Goal: Task Accomplishment & Management: Manage account settings

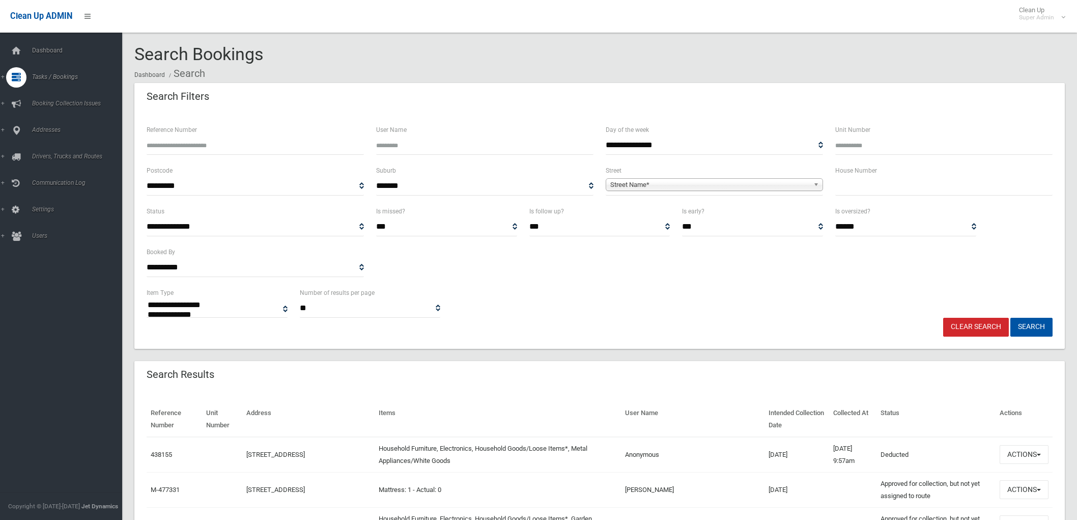
select select
type input "******"
click at [1010, 318] on button "Search" at bounding box center [1031, 327] width 42 height 19
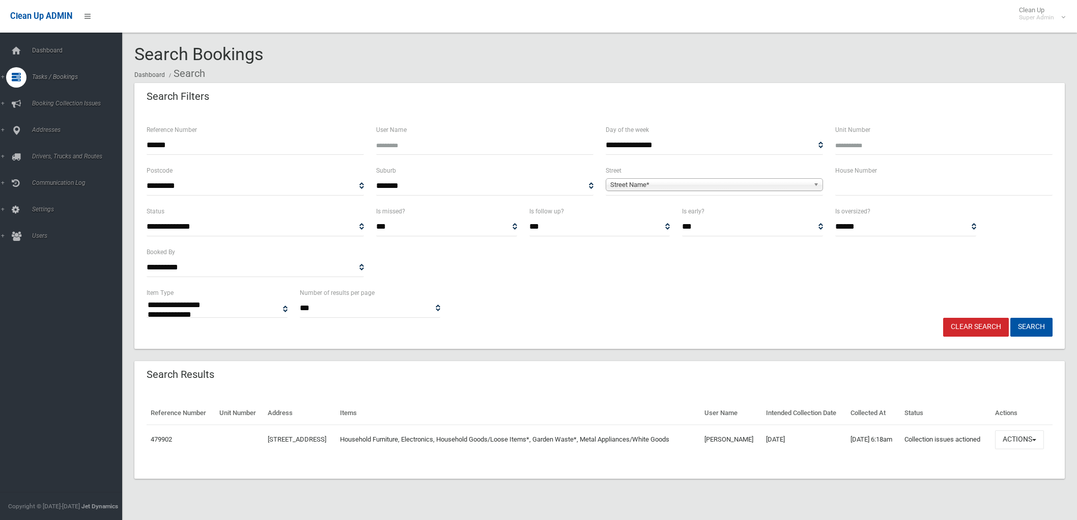
select select
click at [1029, 449] on button "Actions" at bounding box center [1019, 439] width 49 height 19
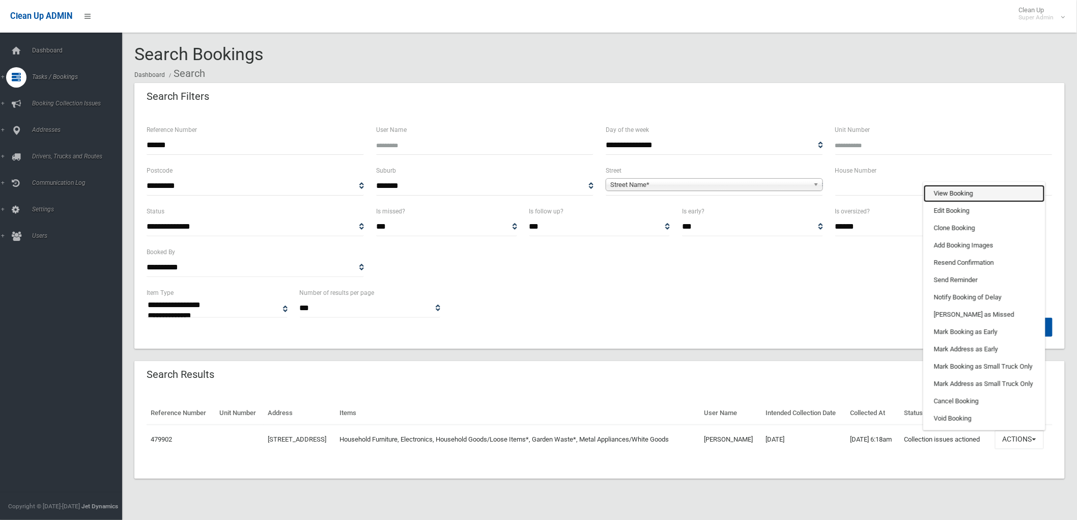
click at [942, 202] on link "View Booking" at bounding box center [984, 193] width 121 height 17
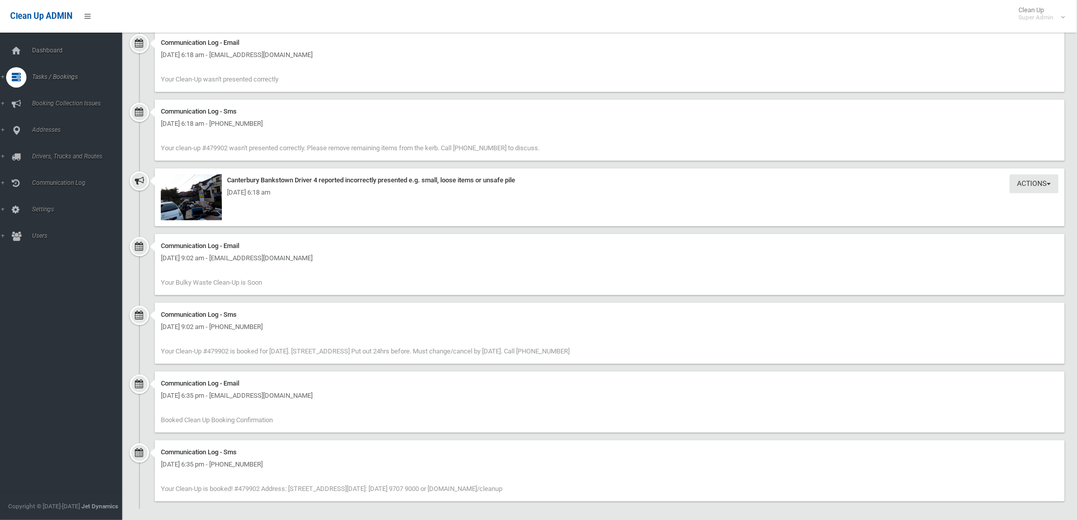
scroll to position [844, 0]
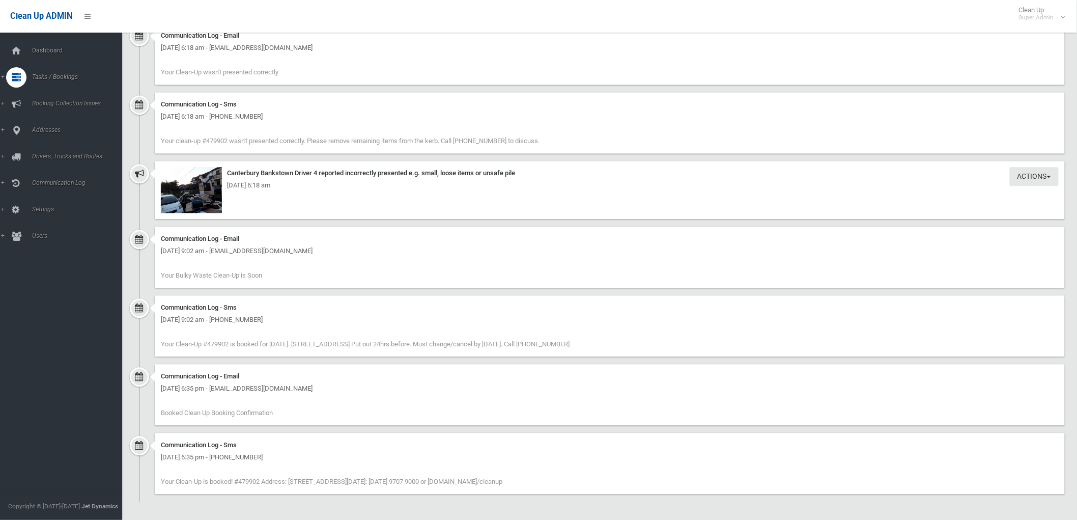
click at [211, 190] on div "[DATE] 6:18 am" at bounding box center [610, 185] width 898 height 12
click at [215, 198] on img at bounding box center [191, 190] width 61 height 46
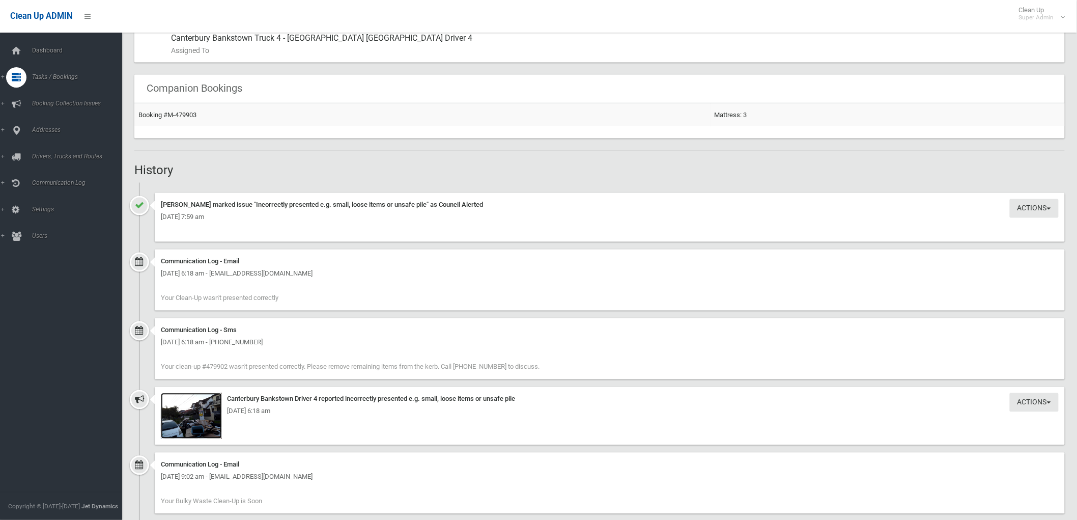
scroll to position [787, 0]
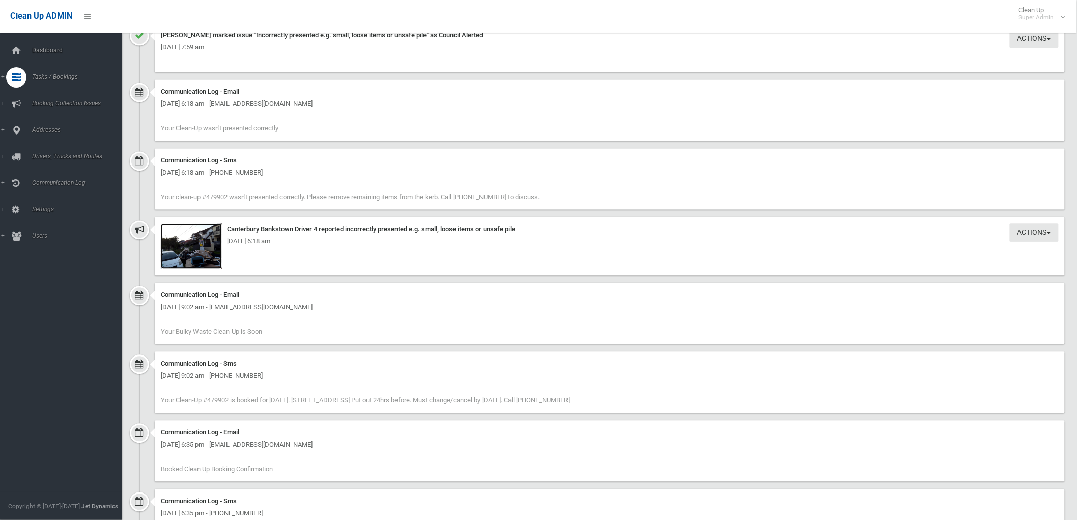
click at [183, 251] on img at bounding box center [191, 246] width 61 height 46
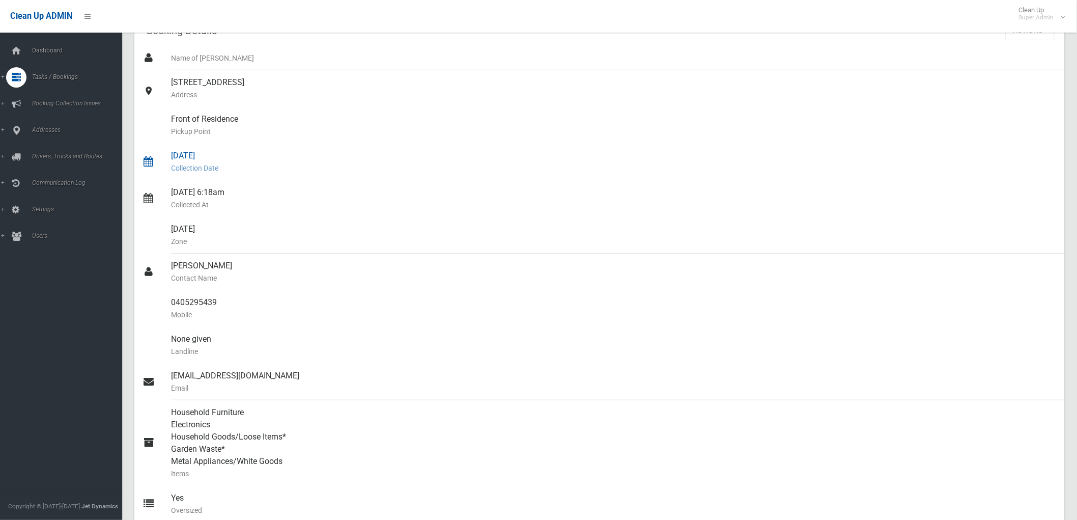
scroll to position [0, 0]
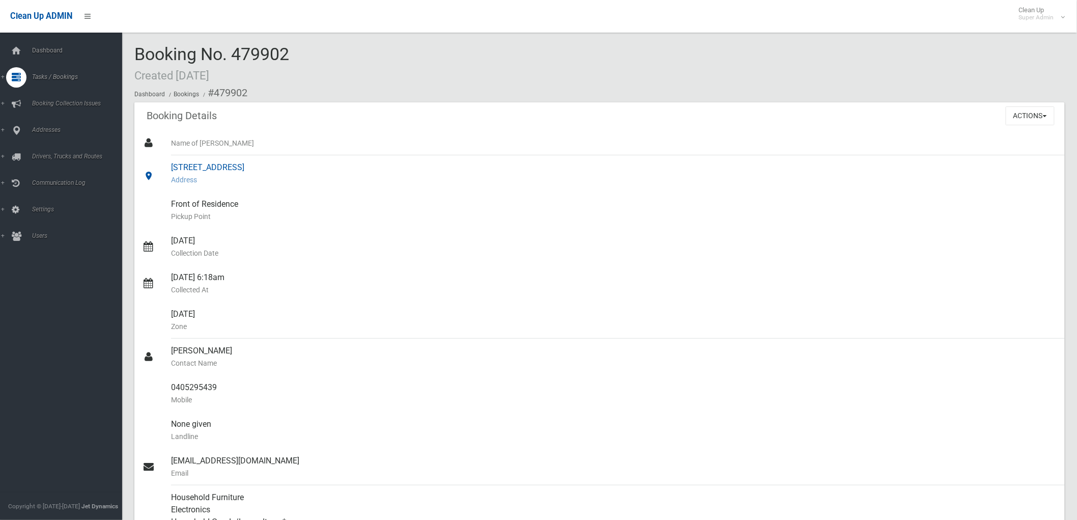
drag, startPoint x: 172, startPoint y: 168, endPoint x: 222, endPoint y: 168, distance: 50.9
click at [222, 168] on div "10 Lilac Street, PUNCHBOWL NSW 2196 Address" at bounding box center [614, 173] width 886 height 37
copy div "10 Lilac Street"
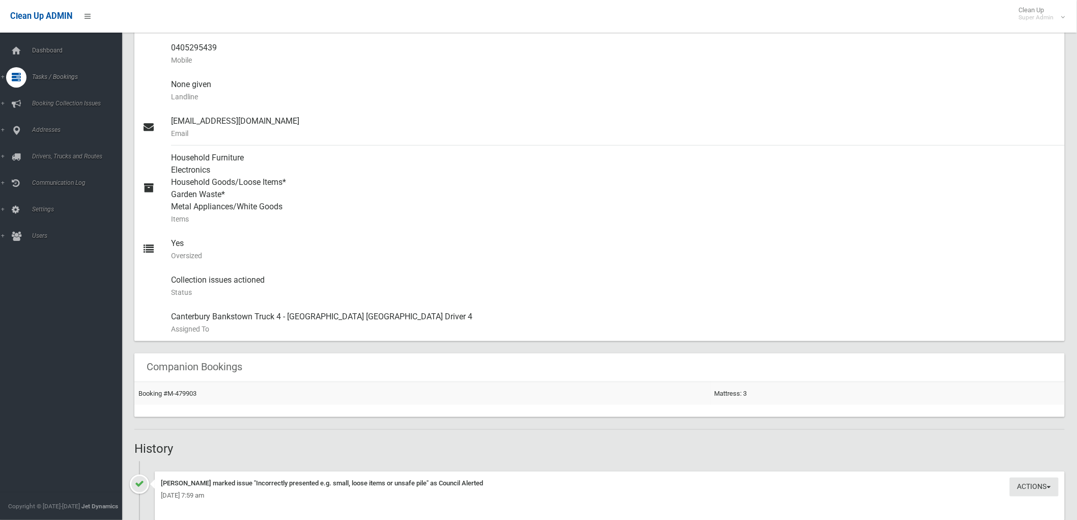
scroll to position [452, 0]
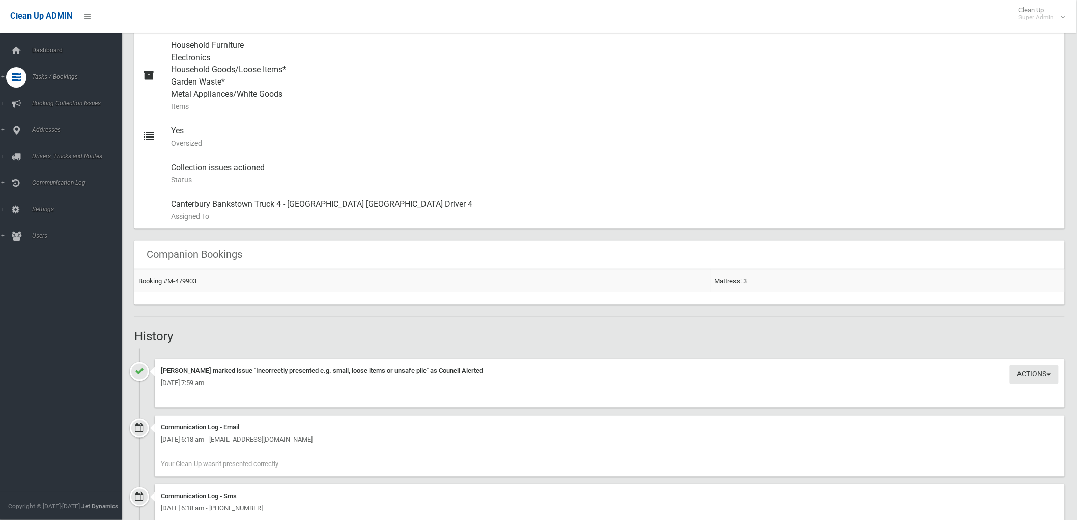
click at [198, 380] on div "[DATE] 7:59 am" at bounding box center [610, 383] width 898 height 12
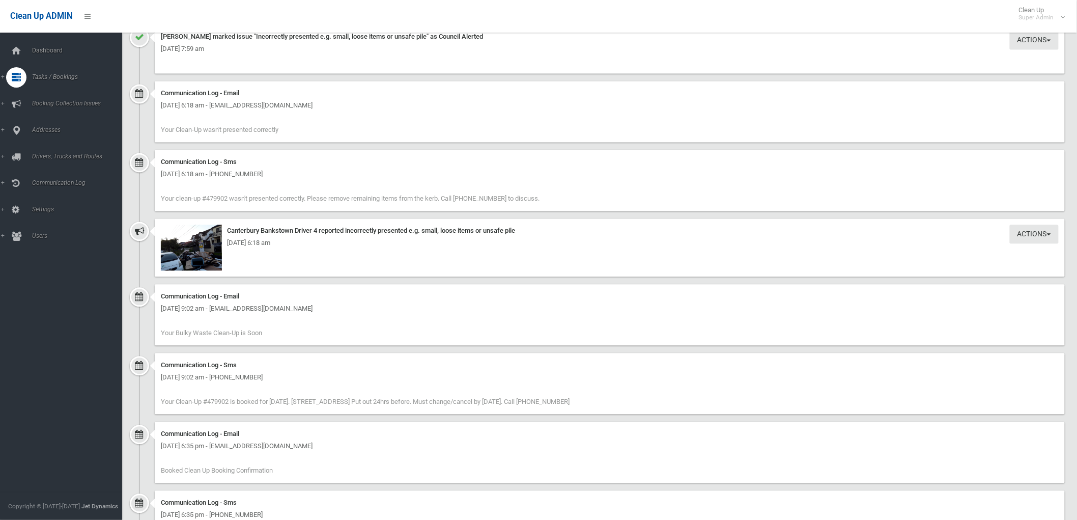
scroll to position [731, 0]
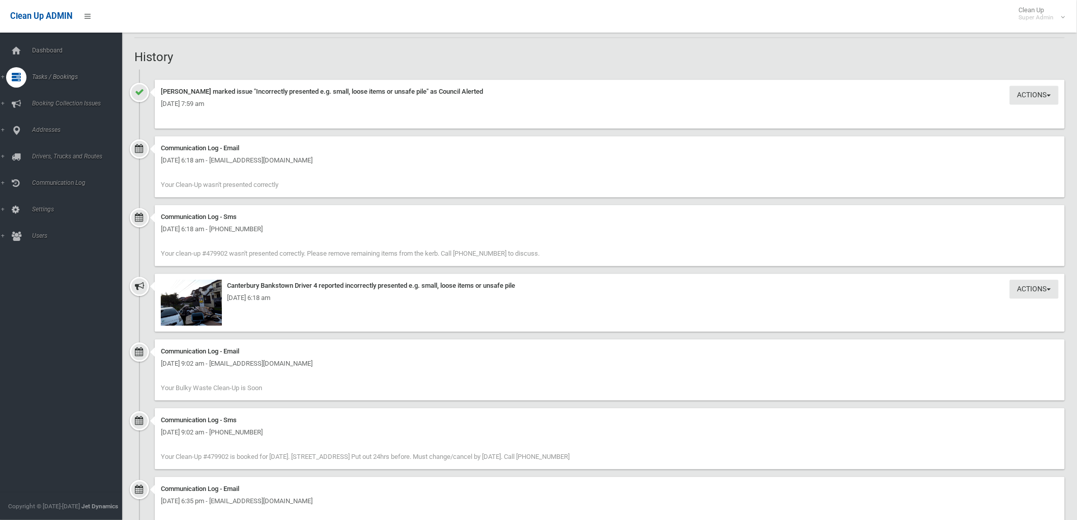
drag, startPoint x: 181, startPoint y: 187, endPoint x: 327, endPoint y: 198, distance: 146.5
click at [322, 198] on div "Communication Log - Email Monday 8th September 2025 - 6:18 am - huny_16@hotmail…" at bounding box center [599, 170] width 931 height 69
click at [342, 196] on div "Communication Log - Email Monday 8th September 2025 - 6:18 am - huny_16@hotmail…" at bounding box center [610, 166] width 910 height 61
click at [309, 187] on div "Communication Log - Email Monday 8th September 2025 - 6:18 am - huny_16@hotmail…" at bounding box center [610, 166] width 910 height 61
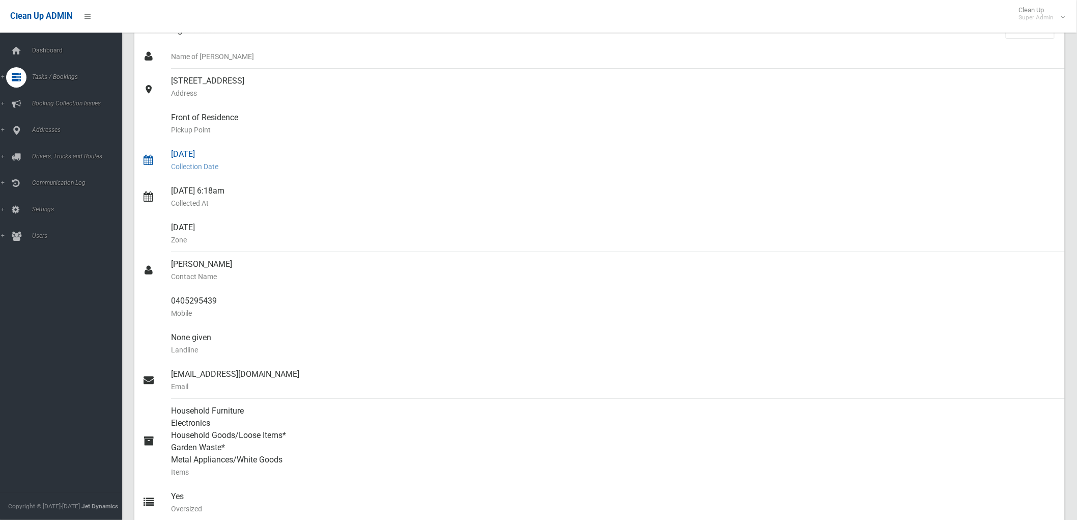
scroll to position [0, 0]
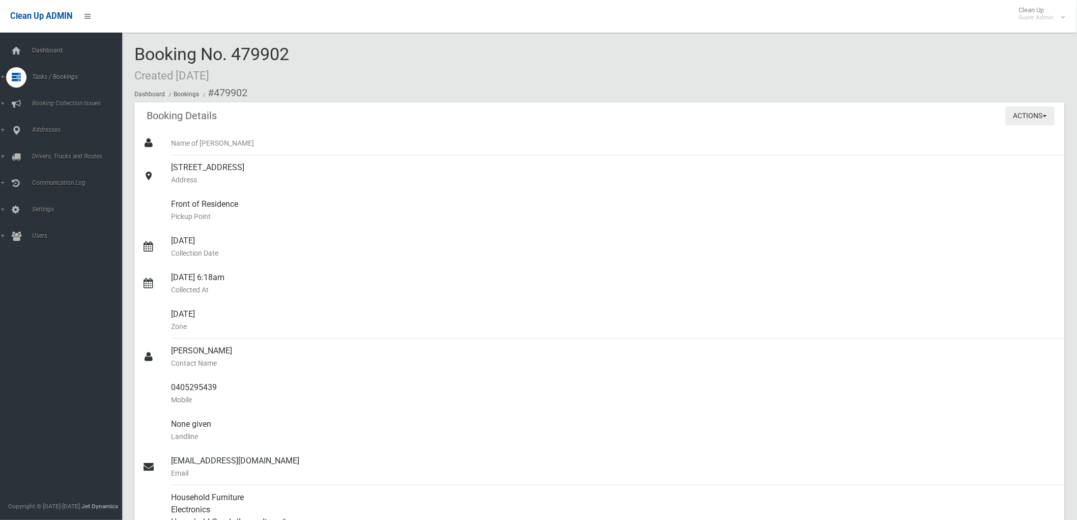
click at [1030, 109] on button "Actions" at bounding box center [1030, 115] width 49 height 19
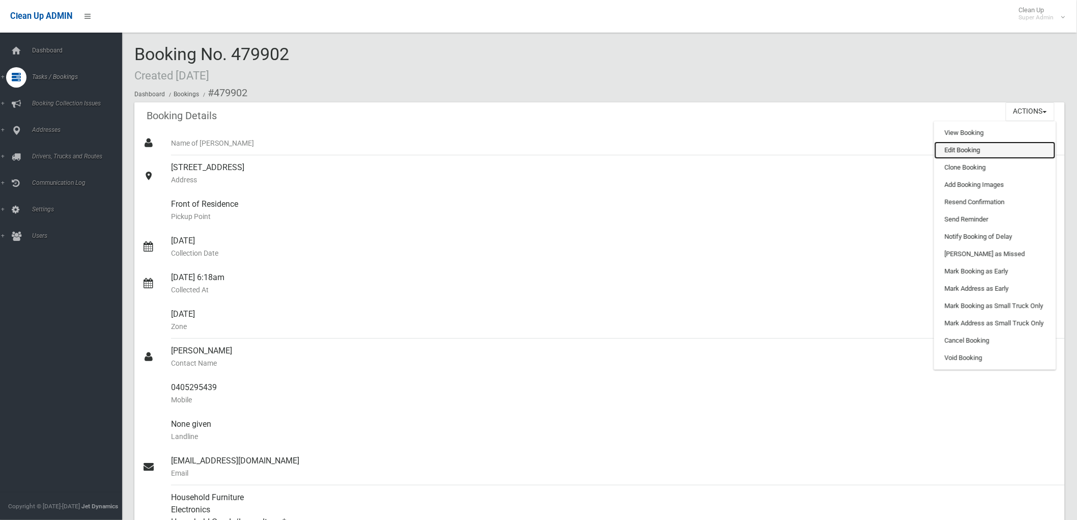
click at [1008, 151] on link "Edit Booking" at bounding box center [995, 150] width 121 height 17
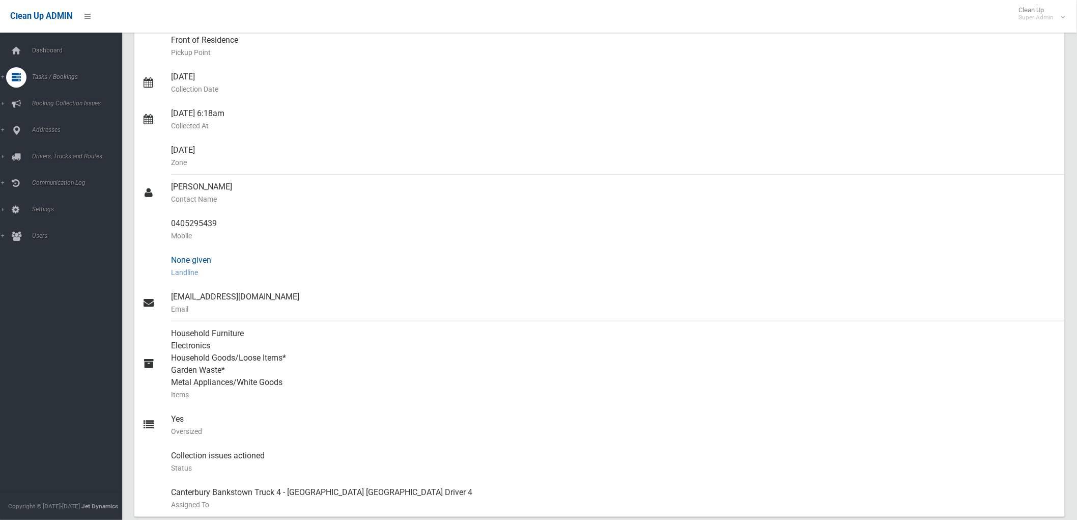
scroll to position [170, 0]
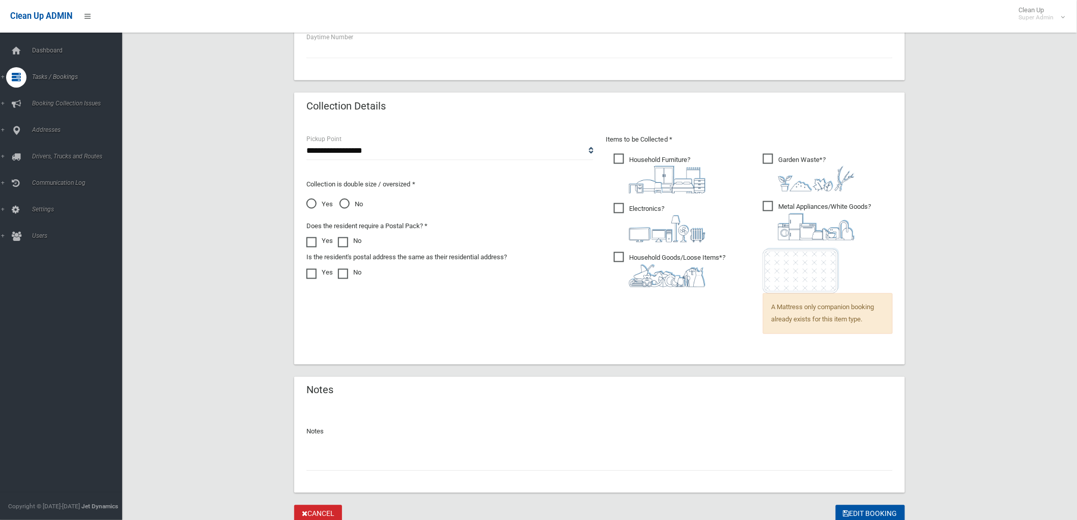
scroll to position [652, 0]
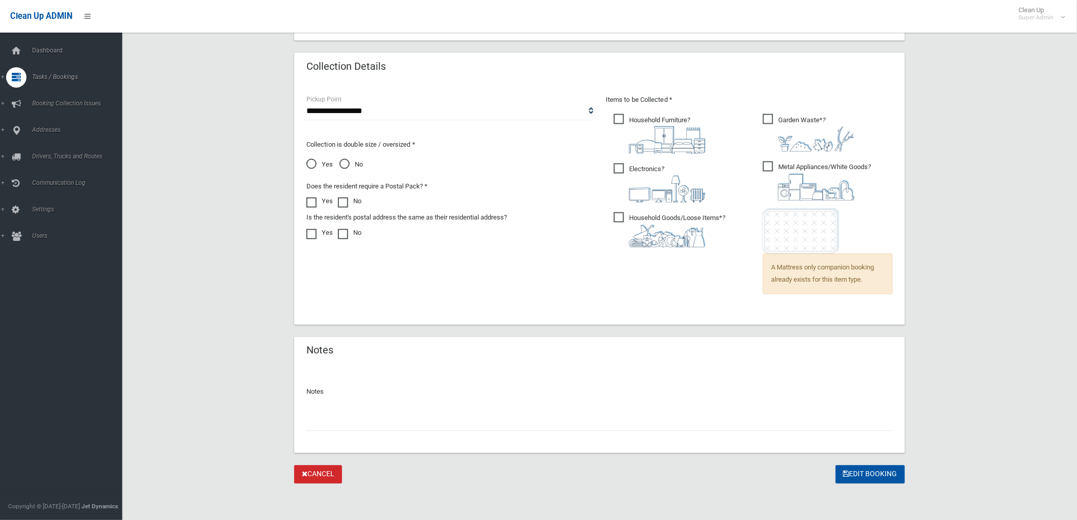
click at [388, 433] on div "Notes" at bounding box center [599, 409] width 611 height 88
click at [391, 424] on input "text" at bounding box center [599, 421] width 586 height 19
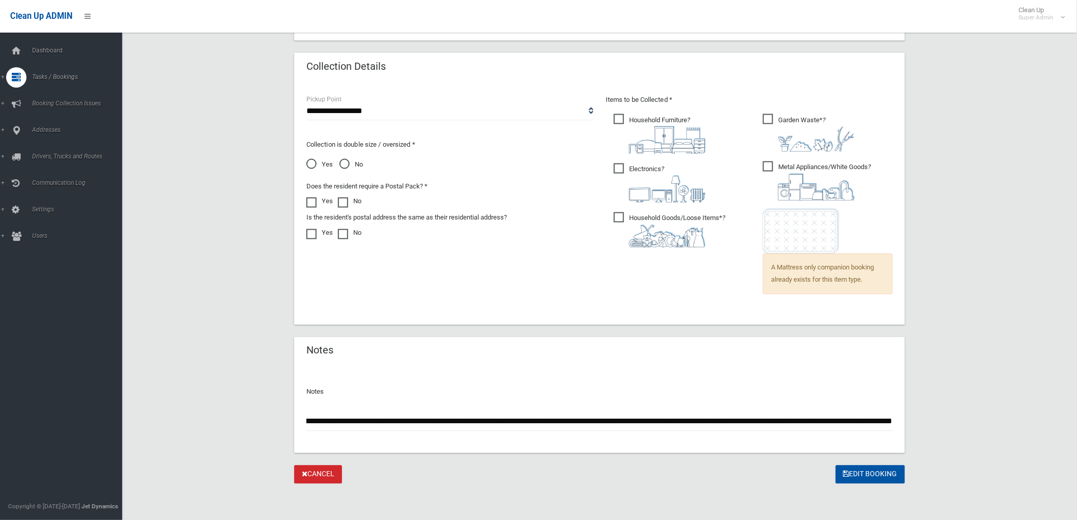
scroll to position [0, 307]
type input "**********"
click at [886, 470] on button "Edit Booking" at bounding box center [870, 474] width 69 height 19
